Goal: Task Accomplishment & Management: Manage account settings

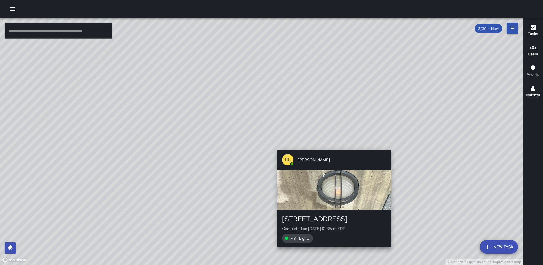
click at [332, 145] on div "© Mapbox © OpenStreetMap Improve this map RL Ruben Lechuga 101-165 M Street Nor…" at bounding box center [261, 141] width 523 height 247
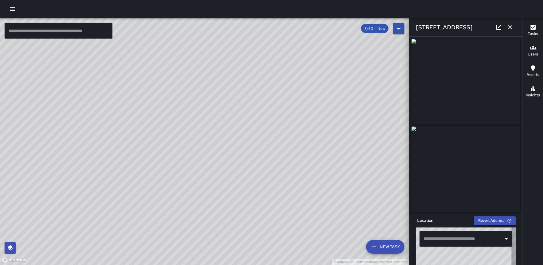
type input "**********"
click at [510, 26] on icon "button" at bounding box center [510, 27] width 7 height 7
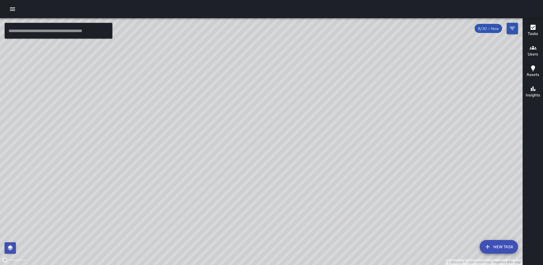
click at [310, 107] on div "© Mapbox © OpenStreetMap Improve this map [PERSON_NAME] [STREET_ADDRESS] Comple…" at bounding box center [261, 141] width 523 height 247
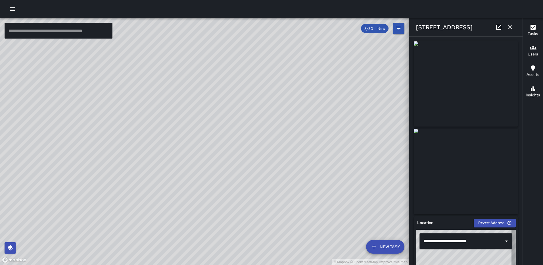
type input "**********"
click at [509, 28] on icon "button" at bounding box center [511, 27] width 4 height 4
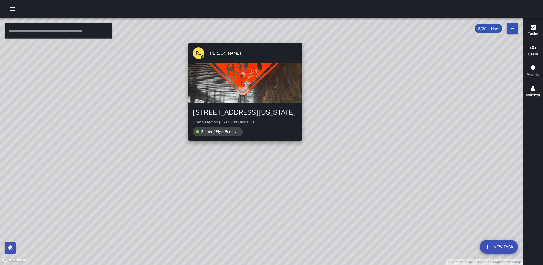
click at [301, 40] on div "© Mapbox © OpenStreetMap Improve this map [PERSON_NAME][GEOGRAPHIC_DATA][STREET…" at bounding box center [261, 141] width 523 height 247
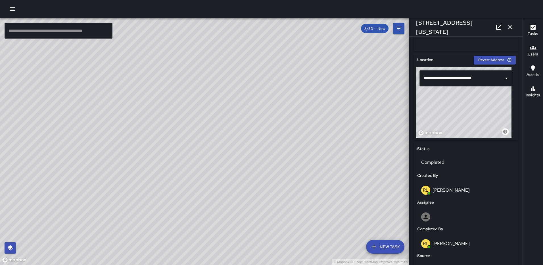
scroll to position [176, 0]
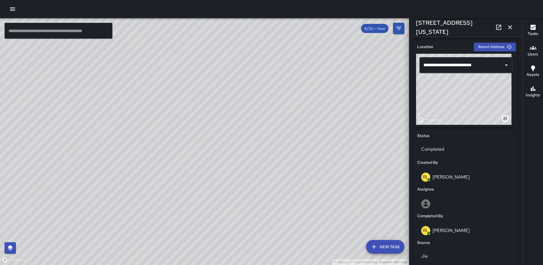
drag, startPoint x: 467, startPoint y: 86, endPoint x: 471, endPoint y: 74, distance: 12.8
click at [471, 74] on div "**********" at bounding box center [466, 89] width 100 height 71
type input "**********"
click at [508, 24] on icon "button" at bounding box center [510, 27] width 7 height 7
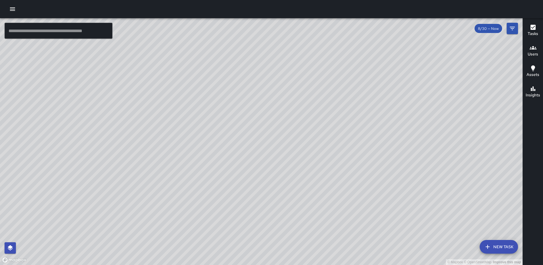
click at [262, 135] on div "© Mapbox © OpenStreetMap Improve this map" at bounding box center [261, 141] width 523 height 247
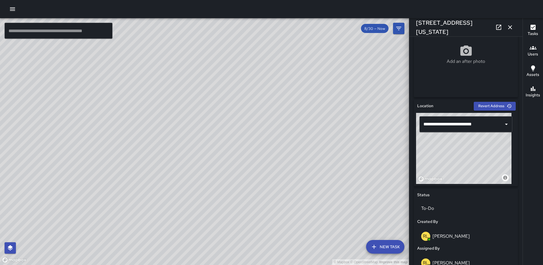
scroll to position [129, 0]
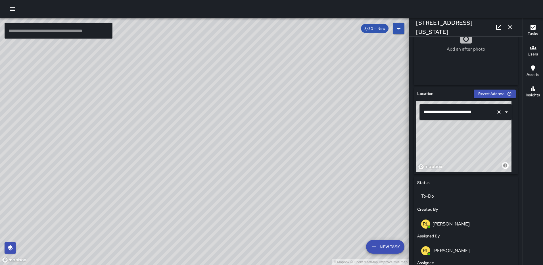
type input "**********"
drag, startPoint x: 468, startPoint y: 136, endPoint x: 473, endPoint y: 113, distance: 23.5
click at [473, 113] on div "**********" at bounding box center [466, 136] width 100 height 71
click at [509, 25] on icon "button" at bounding box center [510, 27] width 7 height 7
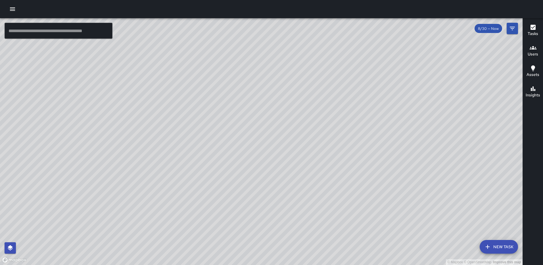
click at [249, 122] on div "© Mapbox © OpenStreetMap Improve this map [PERSON_NAME] [STREET_ADDRESS][US_STA…" at bounding box center [261, 141] width 523 height 247
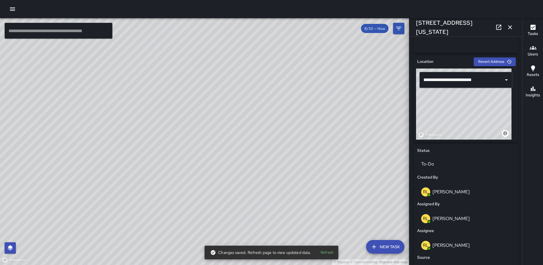
scroll to position [171, 0]
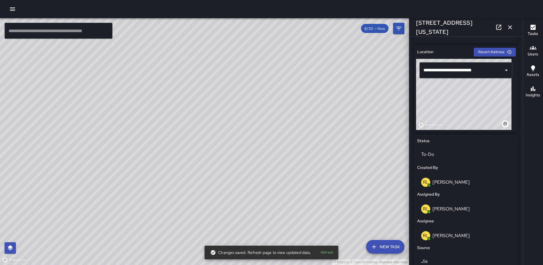
type input "**********"
drag, startPoint x: 469, startPoint y: 91, endPoint x: 479, endPoint y: 49, distance: 42.4
click at [479, 49] on div "**********" at bounding box center [466, 88] width 104 height 87
click at [508, 27] on icon "button" at bounding box center [510, 27] width 7 height 7
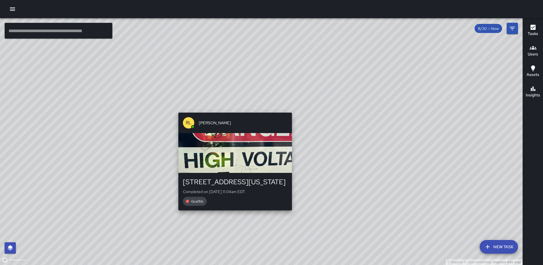
click at [291, 109] on div "© Mapbox © OpenStreetMap Improve this map [PERSON_NAME][GEOGRAPHIC_DATA][STREET…" at bounding box center [261, 141] width 523 height 247
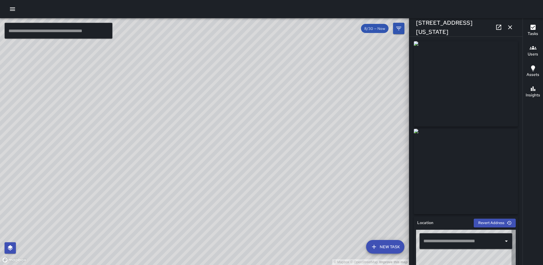
type input "**********"
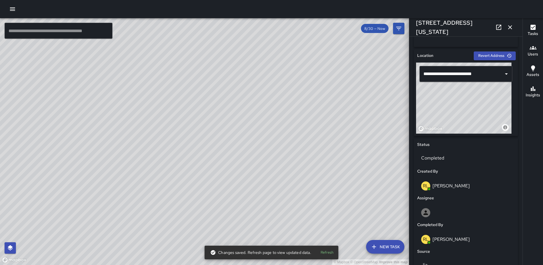
scroll to position [134, 0]
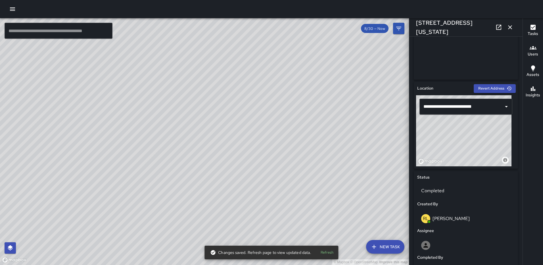
drag, startPoint x: 454, startPoint y: 130, endPoint x: 433, endPoint y: 116, distance: 25.2
click at [433, 116] on div "**********" at bounding box center [466, 130] width 100 height 71
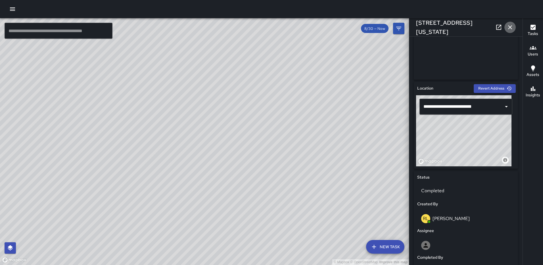
click at [511, 26] on icon "button" at bounding box center [510, 27] width 7 height 7
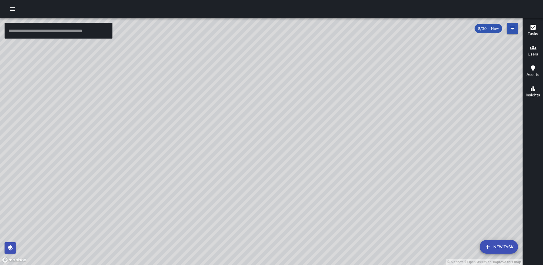
click at [296, 169] on div "© Mapbox © OpenStreetMap Improve this map [PERSON_NAME][GEOGRAPHIC_DATA][STREET…" at bounding box center [261, 141] width 523 height 247
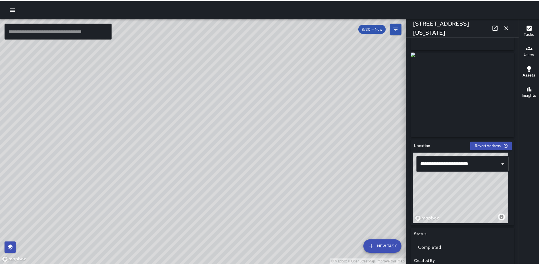
scroll to position [85, 0]
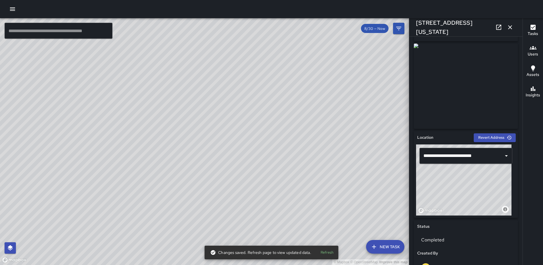
drag, startPoint x: 474, startPoint y: 189, endPoint x: 511, endPoint y: 213, distance: 43.5
click at [511, 213] on div "© Mapbox © OpenStreetMap Improve this map" at bounding box center [464, 179] width 96 height 71
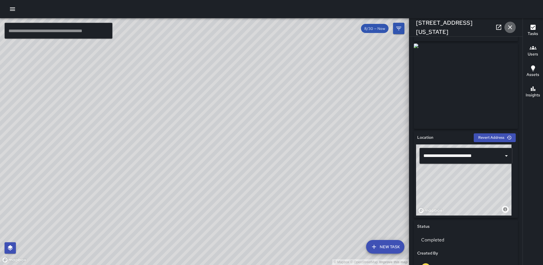
click at [512, 26] on icon "button" at bounding box center [510, 27] width 7 height 7
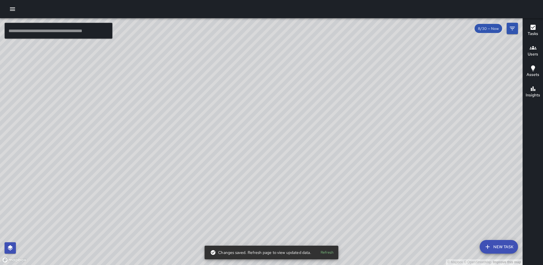
drag, startPoint x: 311, startPoint y: 155, endPoint x: 389, endPoint y: 78, distance: 109.9
click at [389, 78] on div "© Mapbox © OpenStreetMap Improve this map" at bounding box center [261, 141] width 523 height 247
drag, startPoint x: 329, startPoint y: 190, endPoint x: 306, endPoint y: 160, distance: 37.3
click at [306, 160] on div "© Mapbox © OpenStreetMap Improve this map" at bounding box center [261, 141] width 523 height 247
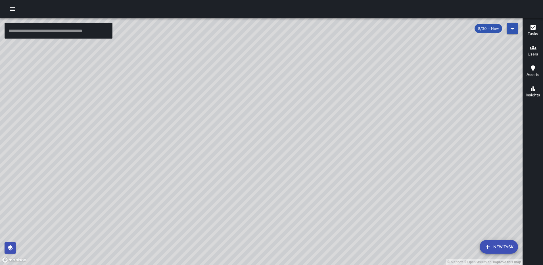
click at [15, 11] on icon "button" at bounding box center [12, 9] width 7 height 7
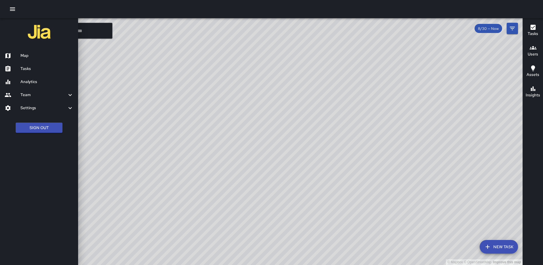
click at [30, 72] on link "Tasks" at bounding box center [39, 68] width 78 height 13
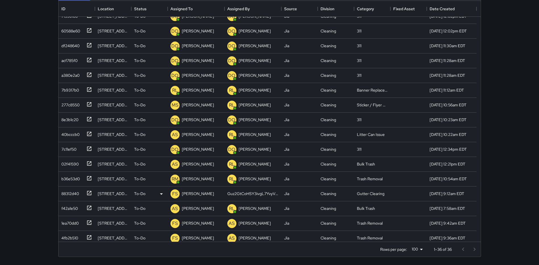
scroll to position [165, 0]
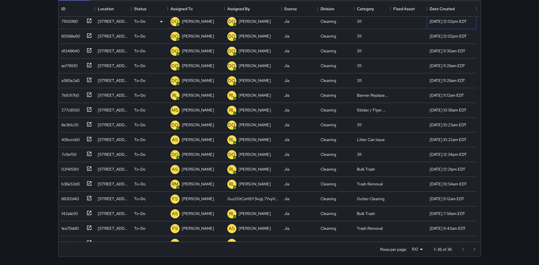
click at [449, 22] on div "[DATE] 12:02pm EDT" at bounding box center [448, 21] width 37 height 6
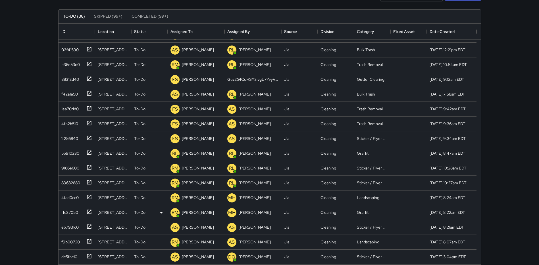
scroll to position [71, 0]
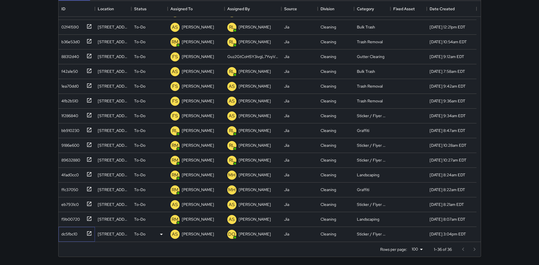
click at [90, 231] on icon at bounding box center [89, 234] width 6 height 6
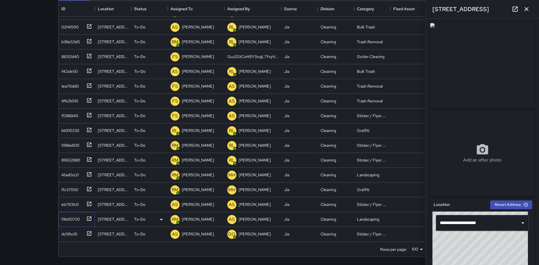
click at [88, 217] on icon at bounding box center [89, 219] width 6 height 6
type input "**********"
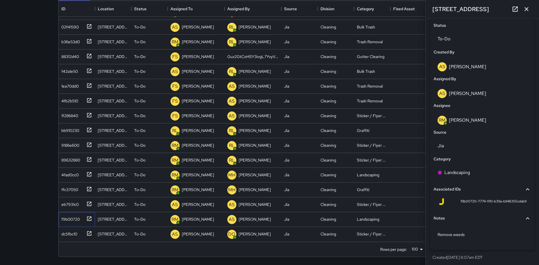
scroll to position [270, 0]
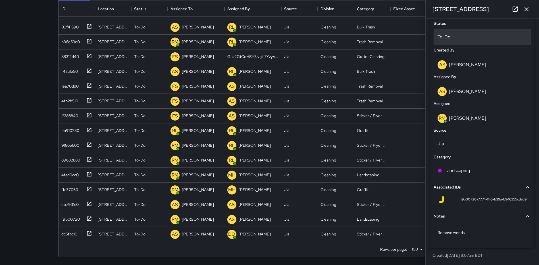
click at [456, 36] on p "To-Do" at bounding box center [483, 37] width 90 height 7
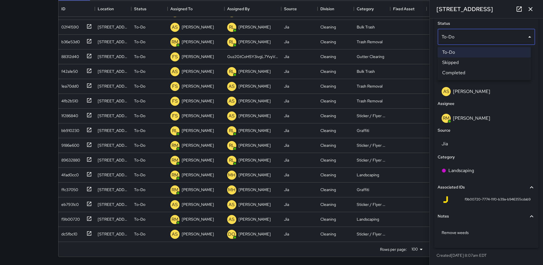
click at [461, 65] on li "Skipped" at bounding box center [484, 62] width 93 height 10
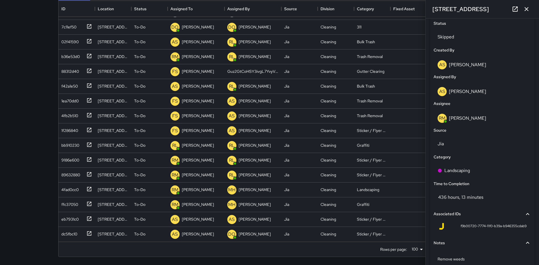
scroll to position [292, 0]
click at [524, 7] on icon "button" at bounding box center [526, 9] width 7 height 7
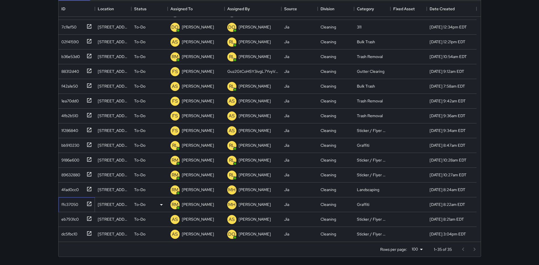
click at [90, 204] on icon at bounding box center [89, 204] width 6 height 6
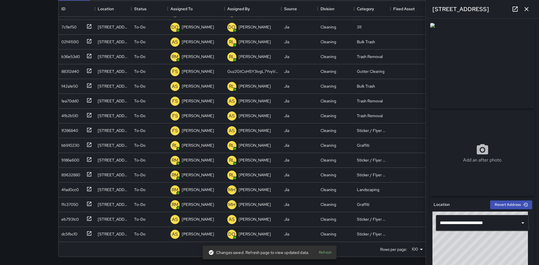
click at [516, 7] on icon at bounding box center [515, 9] width 5 height 5
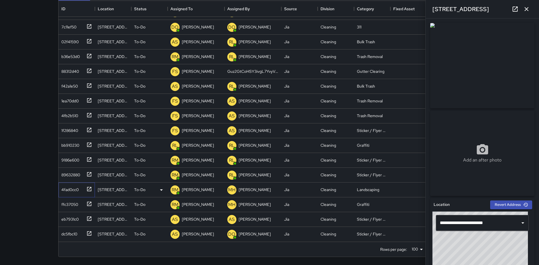
click at [90, 190] on icon at bounding box center [89, 189] width 6 height 6
click at [91, 173] on icon at bounding box center [89, 174] width 4 height 4
click at [89, 159] on icon at bounding box center [89, 160] width 6 height 6
click at [89, 144] on icon at bounding box center [89, 145] width 6 height 6
click at [88, 127] on icon at bounding box center [89, 130] width 6 height 6
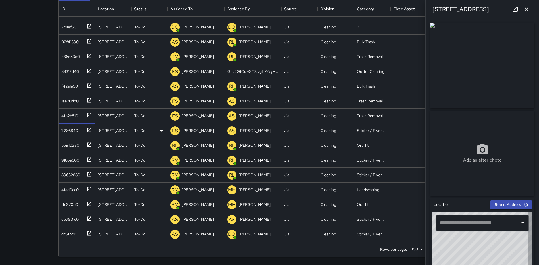
type input "**********"
click at [88, 114] on icon at bounding box center [89, 115] width 6 height 6
click at [87, 99] on icon at bounding box center [89, 100] width 4 height 4
click at [88, 86] on icon at bounding box center [89, 85] width 4 height 4
click at [524, 8] on icon "button" at bounding box center [526, 9] width 7 height 7
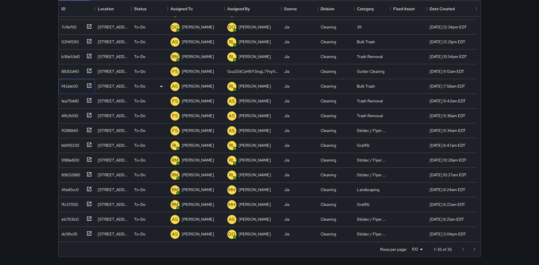
click at [87, 85] on icon at bounding box center [89, 86] width 6 height 6
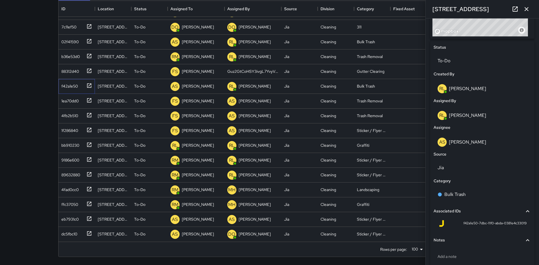
scroll to position [270, 0]
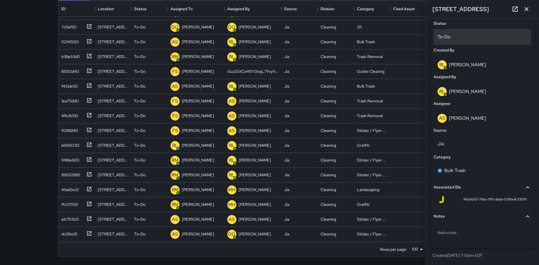
click at [464, 34] on p "To-Do" at bounding box center [483, 37] width 90 height 7
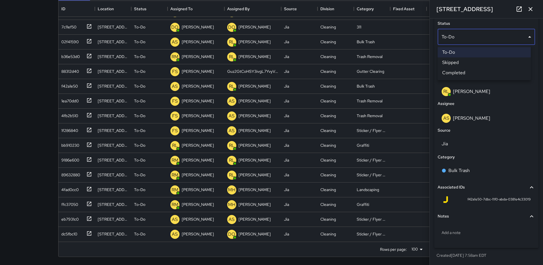
click at [459, 61] on li "Skipped" at bounding box center [484, 62] width 93 height 10
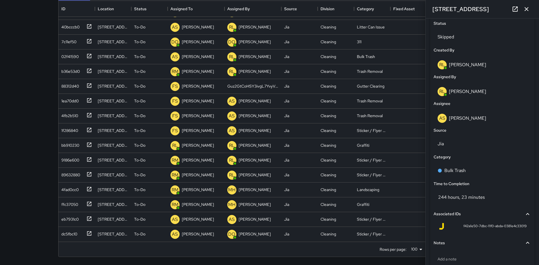
scroll to position [278, 0]
click at [524, 8] on icon "button" at bounding box center [526, 9] width 7 height 7
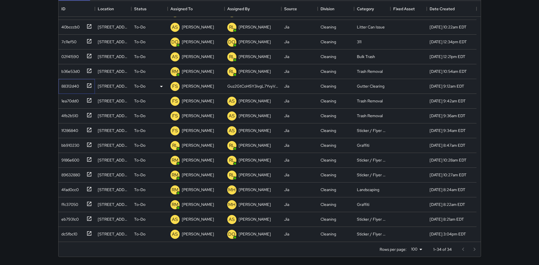
click at [92, 84] on icon at bounding box center [89, 86] width 6 height 6
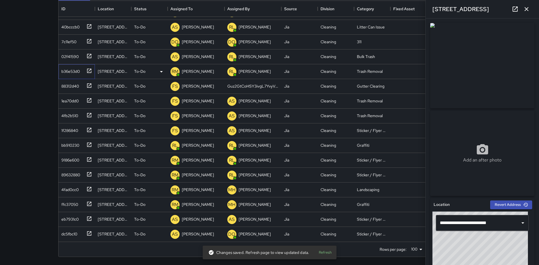
click at [90, 70] on icon at bounding box center [89, 71] width 6 height 6
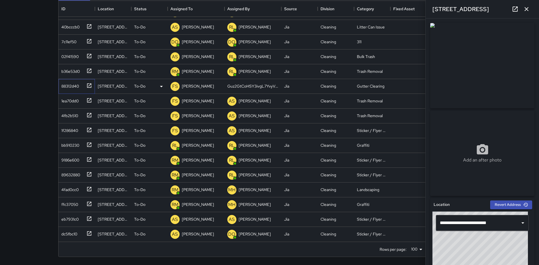
click at [88, 86] on icon at bounding box center [89, 86] width 6 height 6
click at [90, 70] on icon at bounding box center [89, 71] width 6 height 6
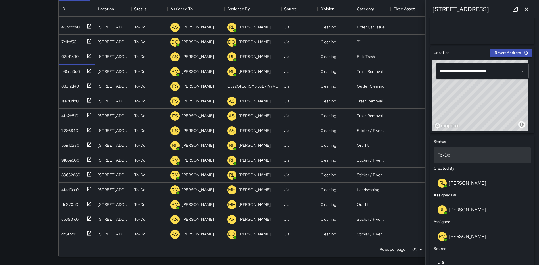
scroll to position [155, 0]
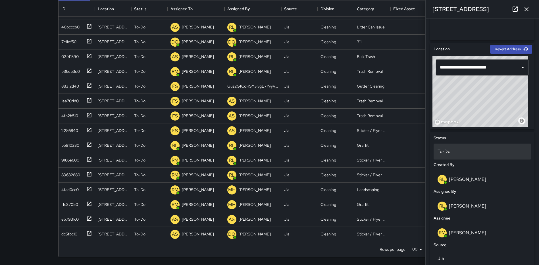
click at [463, 150] on p "To-Do" at bounding box center [483, 151] width 90 height 7
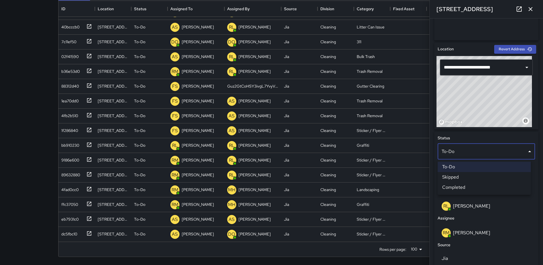
click at [459, 176] on li "Skipped" at bounding box center [484, 177] width 93 height 10
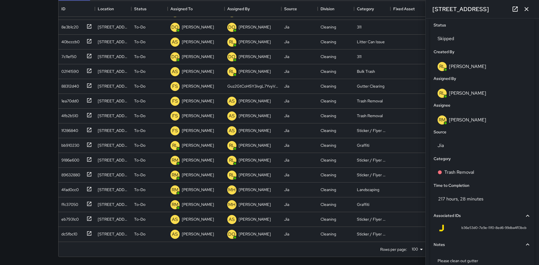
scroll to position [305, 0]
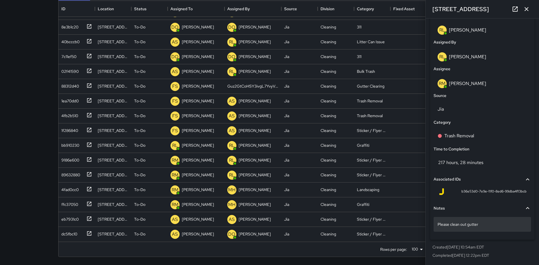
click at [483, 221] on p "Please clean out gutter" at bounding box center [483, 224] width 90 height 6
type textarea "**********"
click at [524, 9] on icon "button" at bounding box center [526, 9] width 7 height 7
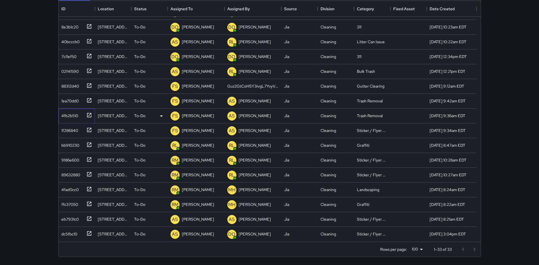
click at [87, 114] on icon at bounding box center [89, 115] width 4 height 4
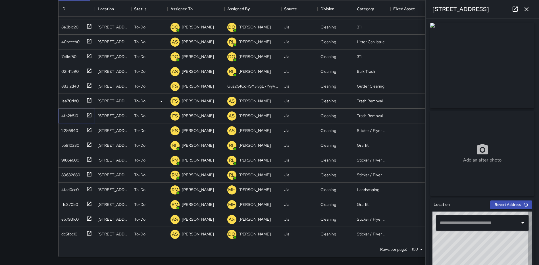
type input "**********"
click at [88, 102] on icon at bounding box center [89, 100] width 6 height 6
type input "**********"
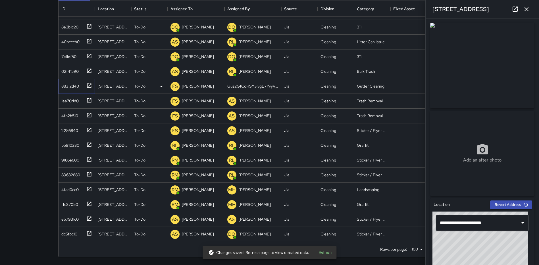
click at [88, 85] on icon at bounding box center [89, 86] width 6 height 6
click at [86, 70] on div at bounding box center [88, 70] width 8 height 9
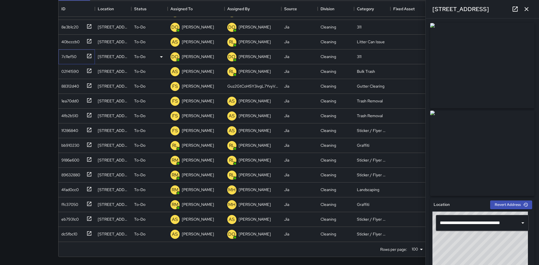
click at [86, 55] on icon at bounding box center [89, 56] width 6 height 6
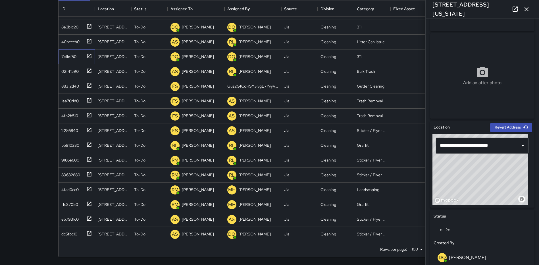
scroll to position [0, 0]
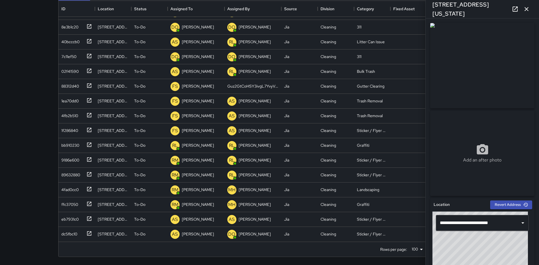
click at [525, 8] on icon "button" at bounding box center [526, 9] width 7 height 7
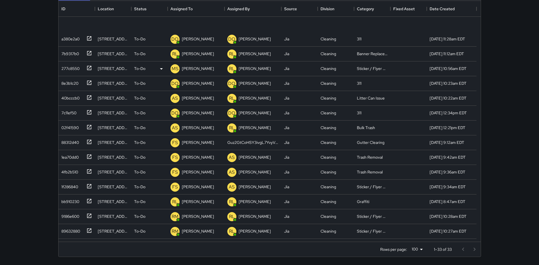
scroll to position [206, 0]
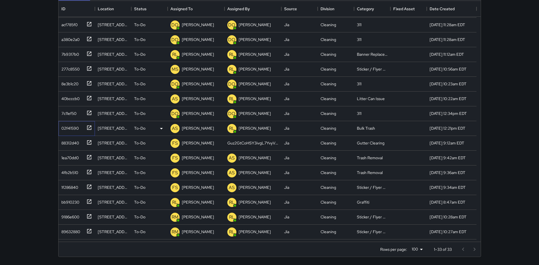
click at [88, 126] on icon at bounding box center [89, 127] width 4 height 4
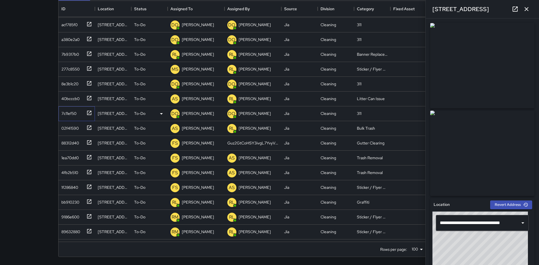
click at [89, 113] on icon at bounding box center [89, 113] width 4 height 4
click at [90, 98] on icon at bounding box center [89, 98] width 6 height 6
click at [89, 83] on icon at bounding box center [89, 83] width 6 height 6
click at [88, 69] on icon at bounding box center [89, 69] width 6 height 6
click at [89, 53] on icon at bounding box center [89, 54] width 6 height 6
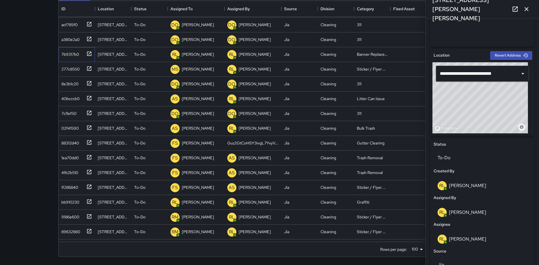
scroll to position [111, 0]
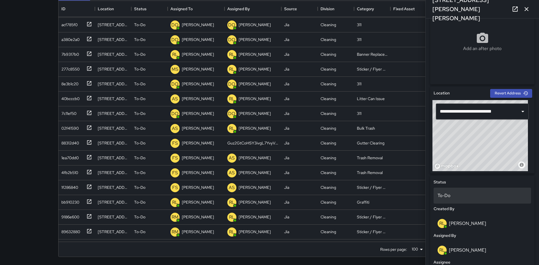
click at [458, 194] on p "To-Do" at bounding box center [483, 195] width 90 height 7
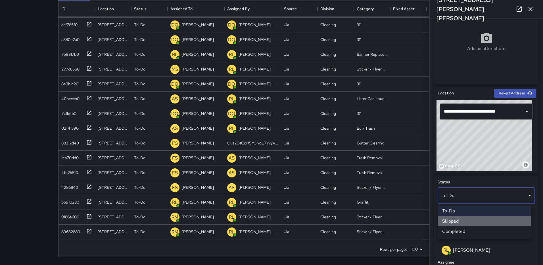
click at [457, 220] on li "Skipped" at bounding box center [484, 221] width 93 height 10
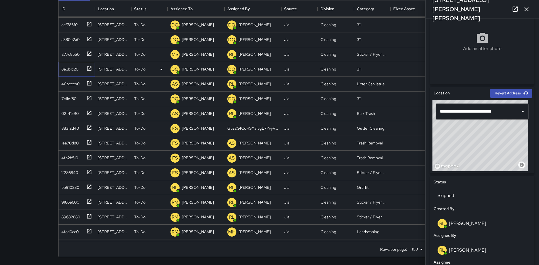
click at [86, 67] on icon at bounding box center [89, 69] width 6 height 6
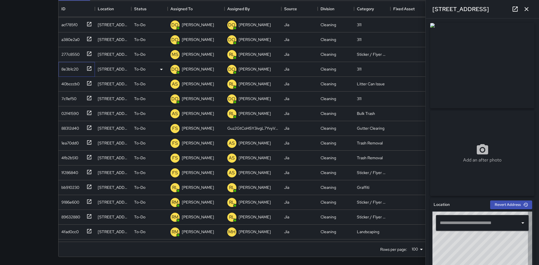
type input "**********"
click at [87, 52] on icon at bounding box center [89, 54] width 6 height 6
click at [86, 39] on icon at bounding box center [89, 39] width 6 height 6
type input "**********"
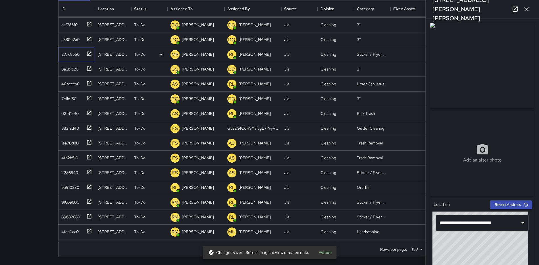
click at [88, 52] on icon at bounding box center [89, 54] width 6 height 6
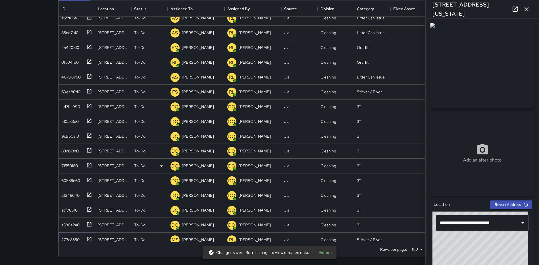
scroll to position [0, 0]
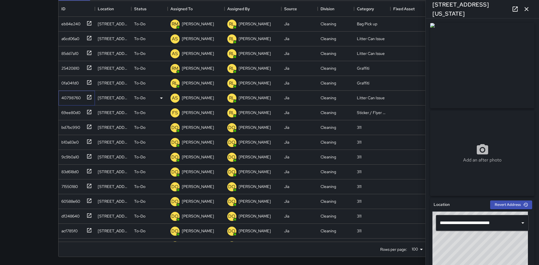
click at [90, 96] on icon at bounding box center [89, 97] width 6 height 6
type input "**********"
click at [88, 82] on icon at bounding box center [89, 83] width 6 height 6
click at [88, 67] on icon at bounding box center [89, 68] width 6 height 6
click at [195, 66] on p "[PERSON_NAME]" at bounding box center [198, 68] width 32 height 6
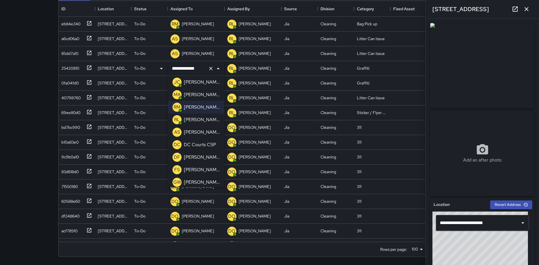
scroll to position [96, 0]
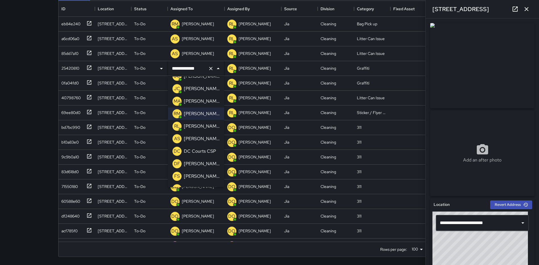
click at [205, 129] on p "[PERSON_NAME]" at bounding box center [202, 126] width 36 height 7
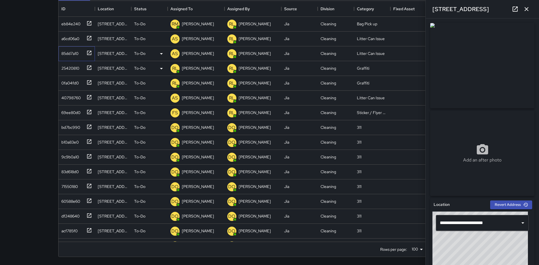
click at [86, 51] on icon at bounding box center [89, 53] width 6 height 6
click at [90, 40] on icon at bounding box center [89, 38] width 4 height 4
click at [90, 24] on icon at bounding box center [89, 23] width 6 height 6
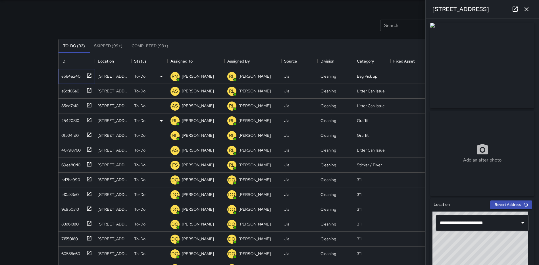
scroll to position [14, 0]
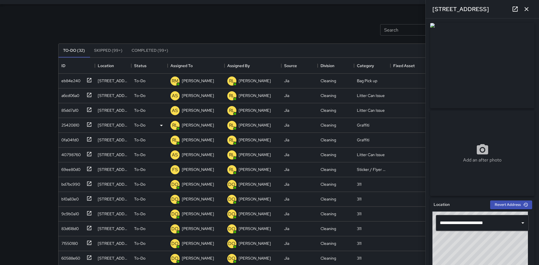
click at [525, 9] on icon "button" at bounding box center [526, 9] width 7 height 7
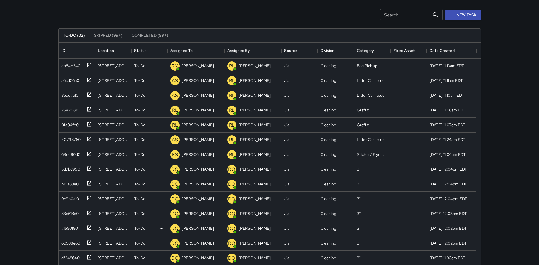
scroll to position [0, 0]
